Goal: Transaction & Acquisition: Purchase product/service

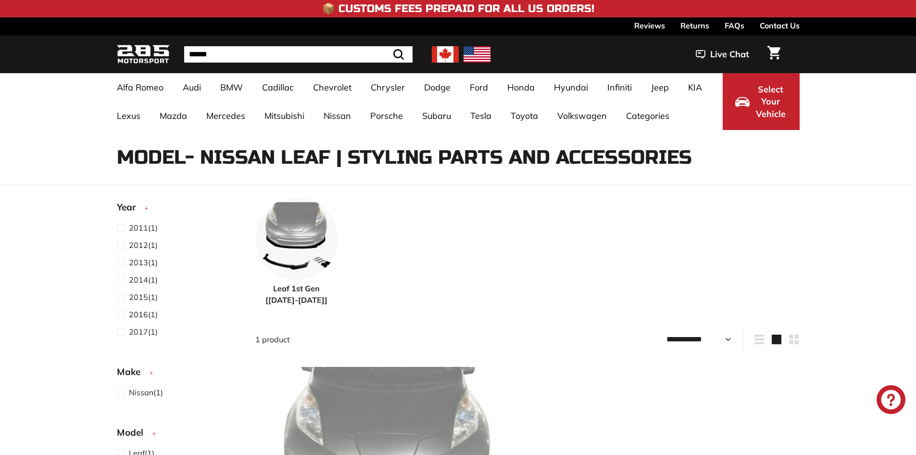
select select "**********"
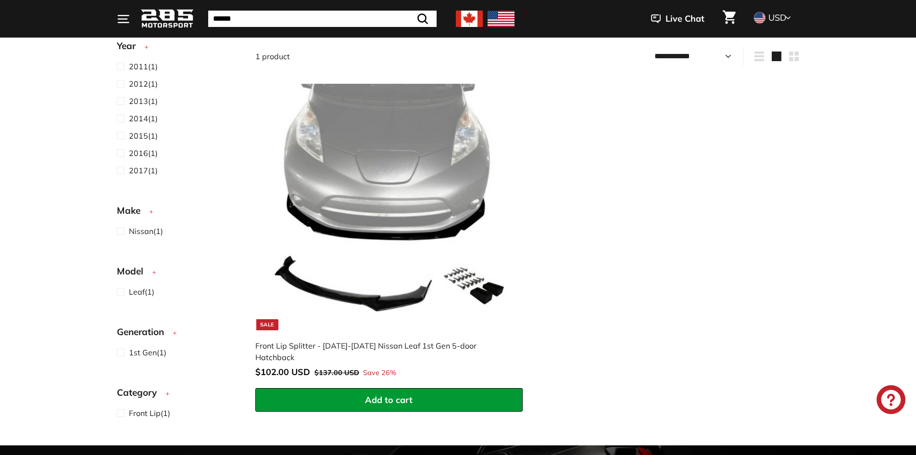
scroll to position [289, 0]
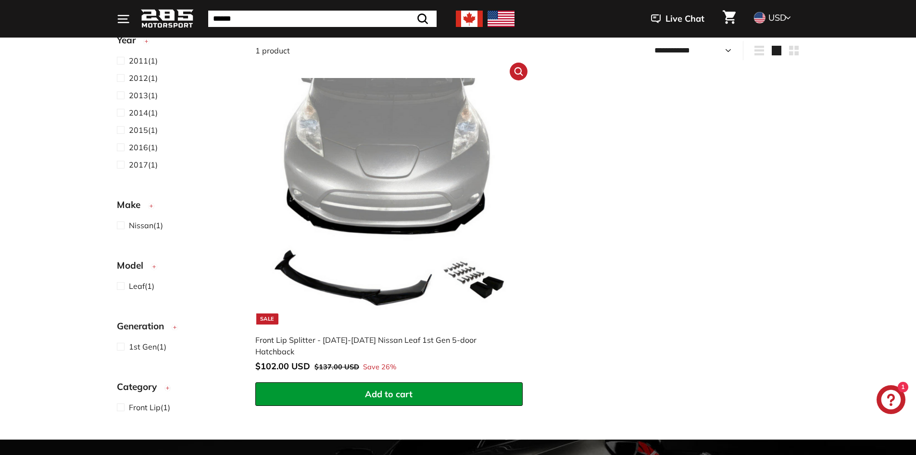
click at [336, 148] on img at bounding box center [389, 201] width 246 height 246
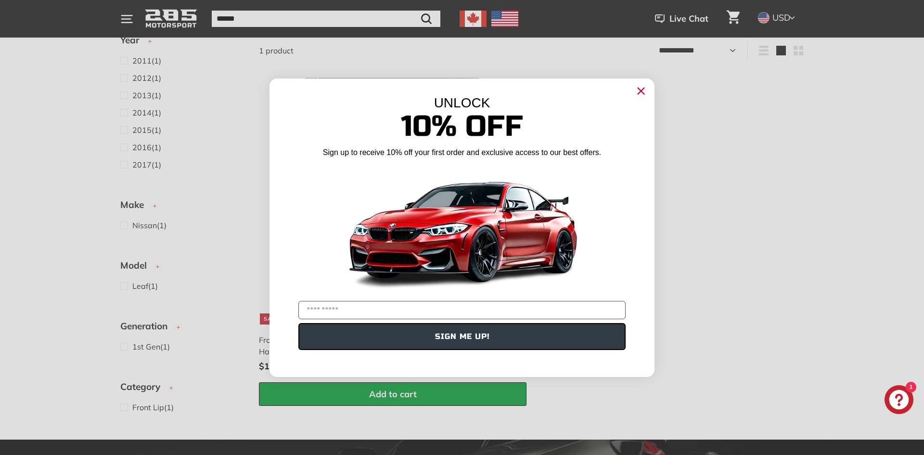
click at [638, 93] on icon "Close dialog" at bounding box center [641, 91] width 6 height 6
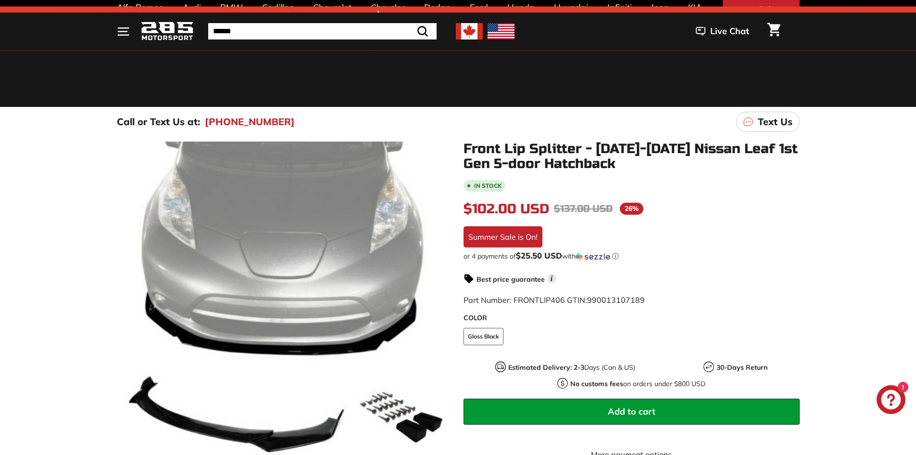
scroll to position [241, 0]
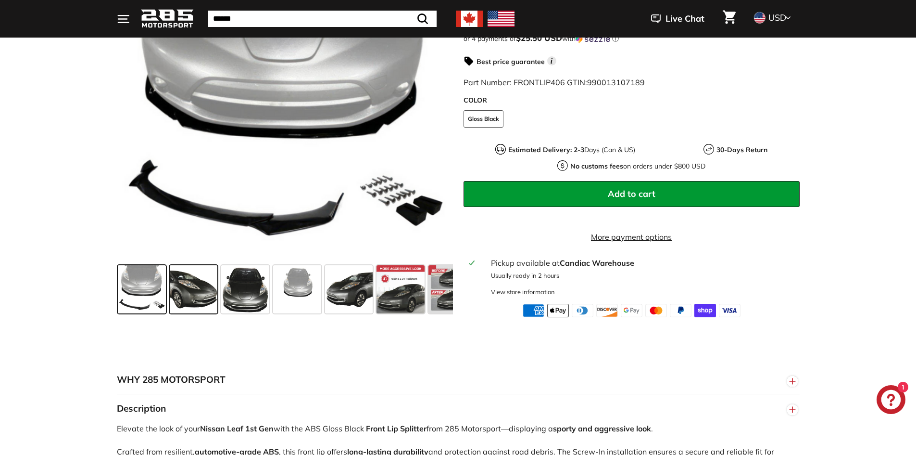
click at [215, 305] on span at bounding box center [194, 289] width 48 height 48
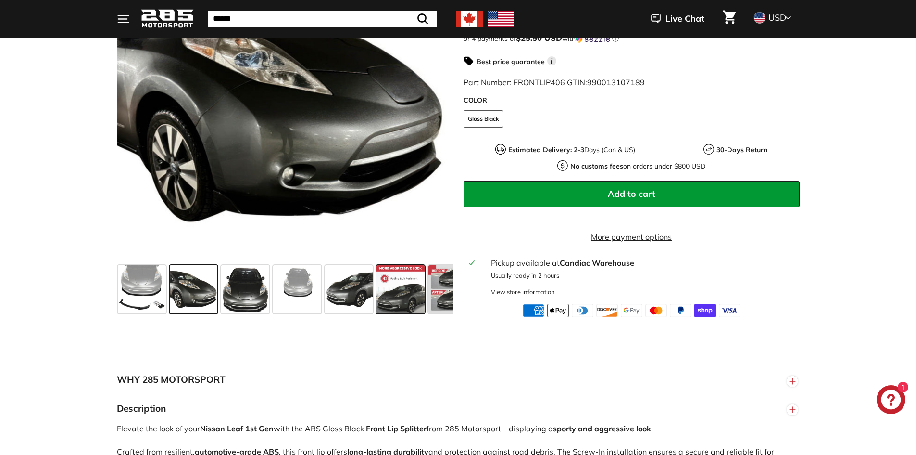
click at [410, 295] on span at bounding box center [401, 289] width 48 height 48
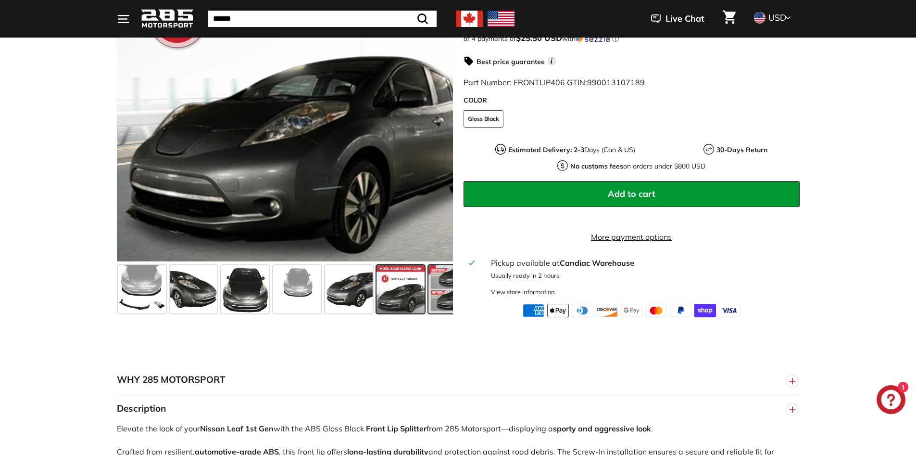
click at [446, 301] on span at bounding box center [453, 289] width 48 height 48
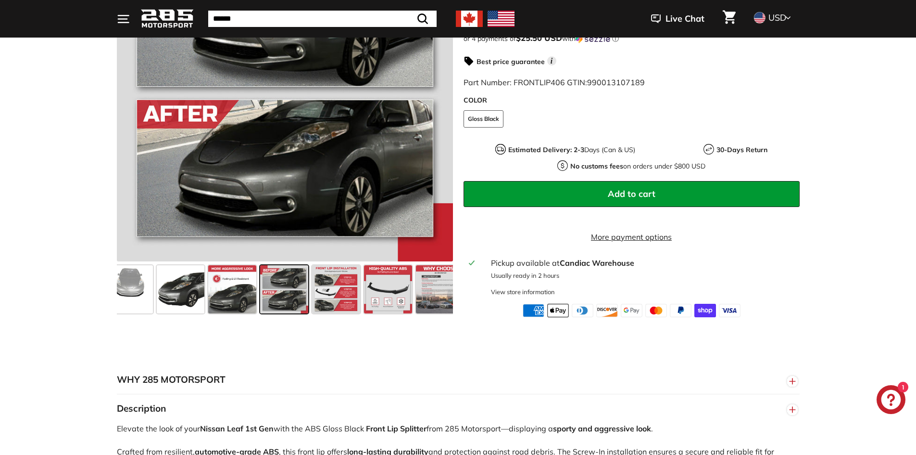
scroll to position [144, 0]
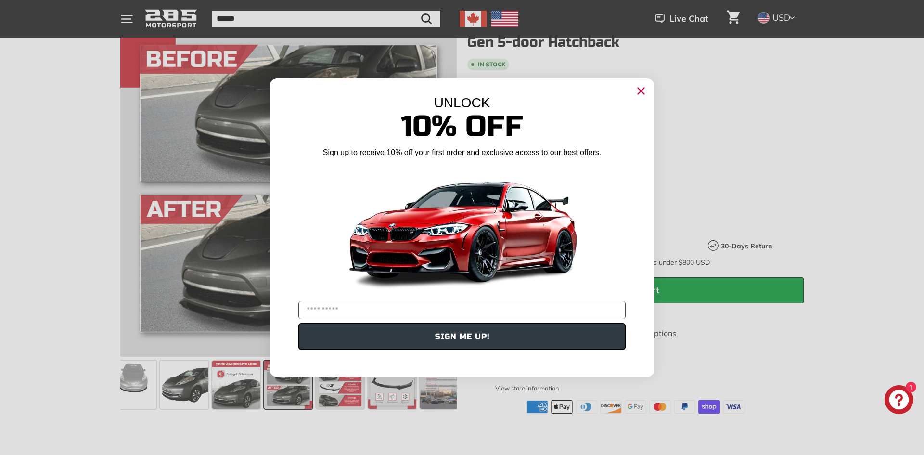
drag, startPoint x: 642, startPoint y: 89, endPoint x: 642, endPoint y: 97, distance: 7.7
click at [642, 90] on icon "Close dialog" at bounding box center [641, 91] width 6 height 6
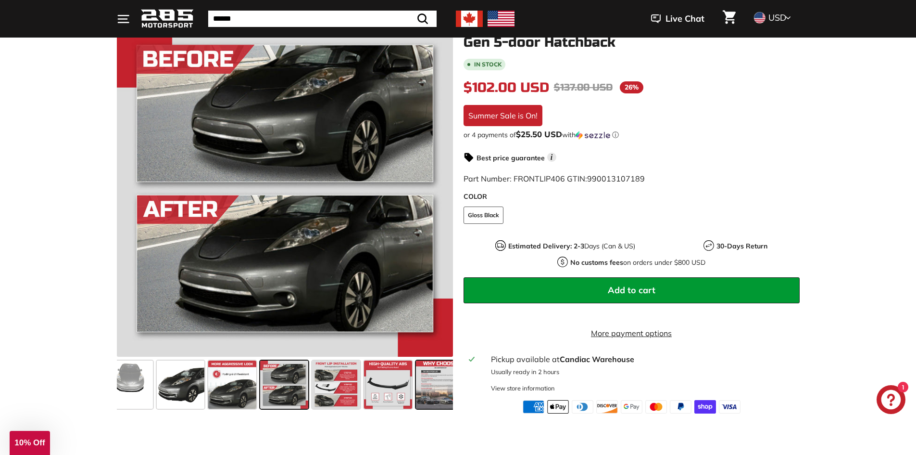
click at [424, 391] on span at bounding box center [440, 384] width 48 height 48
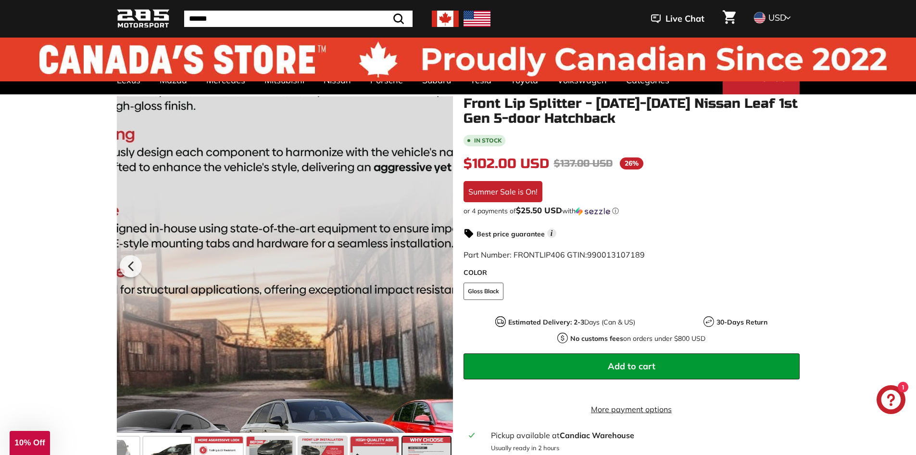
scroll to position [0, 0]
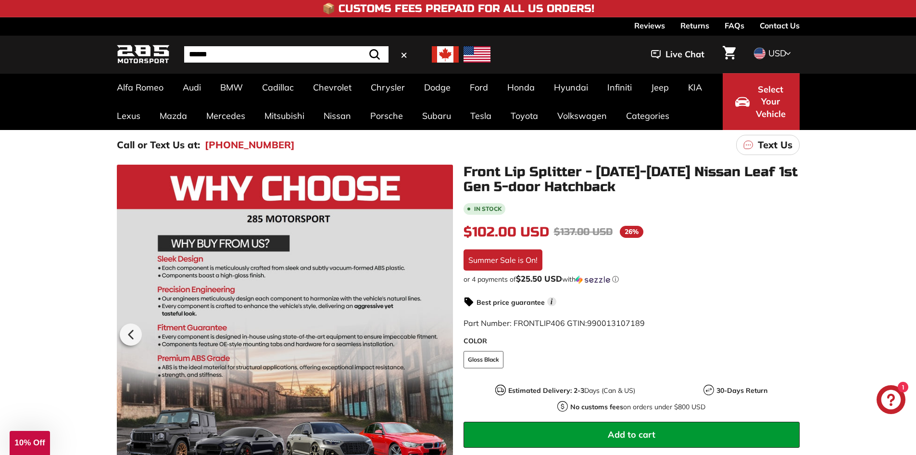
click at [213, 54] on input "Search" at bounding box center [286, 54] width 204 height 16
type input "****"
click at [361, 46] on button ".cls-1{fill:none;stroke:#000;stroke-miterlimit:10;stroke-width:2px} Search" at bounding box center [375, 54] width 28 height 16
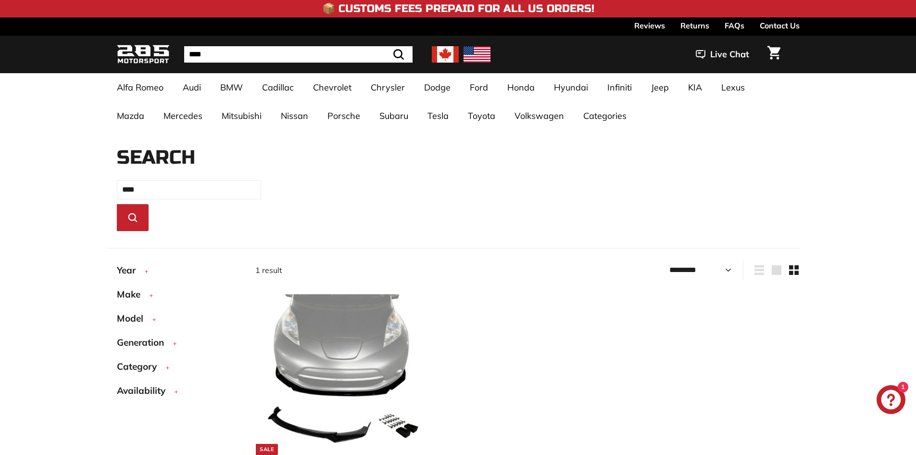
select select "*********"
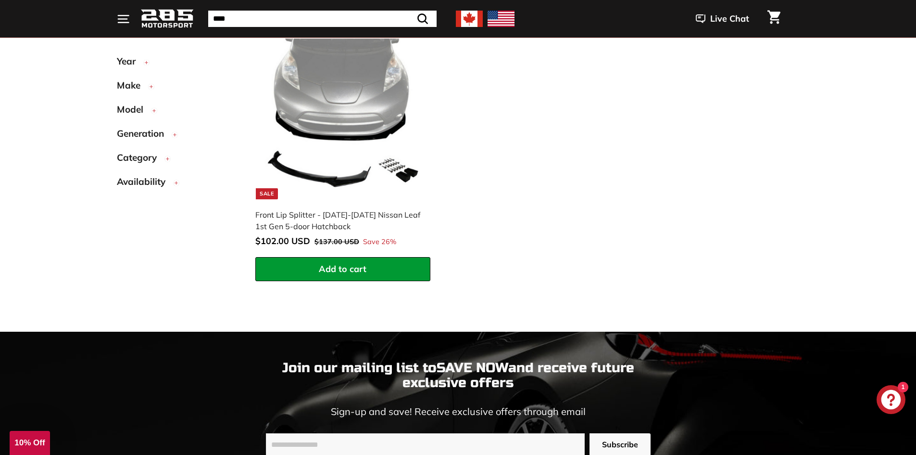
scroll to position [260, 0]
